Goal: Information Seeking & Learning: Learn about a topic

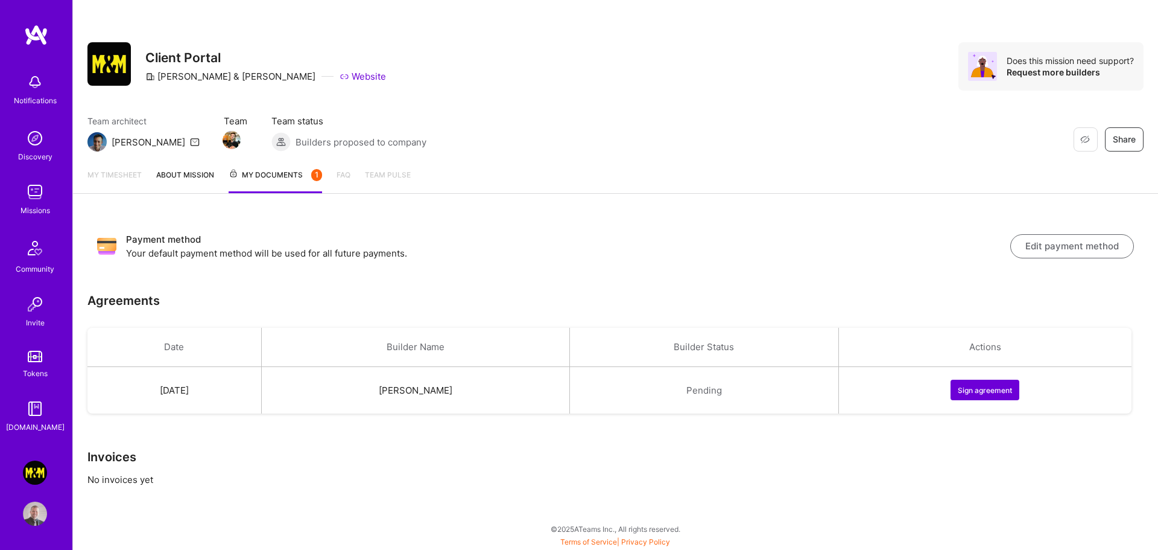
click at [196, 182] on link "About Mission" at bounding box center [185, 180] width 58 height 25
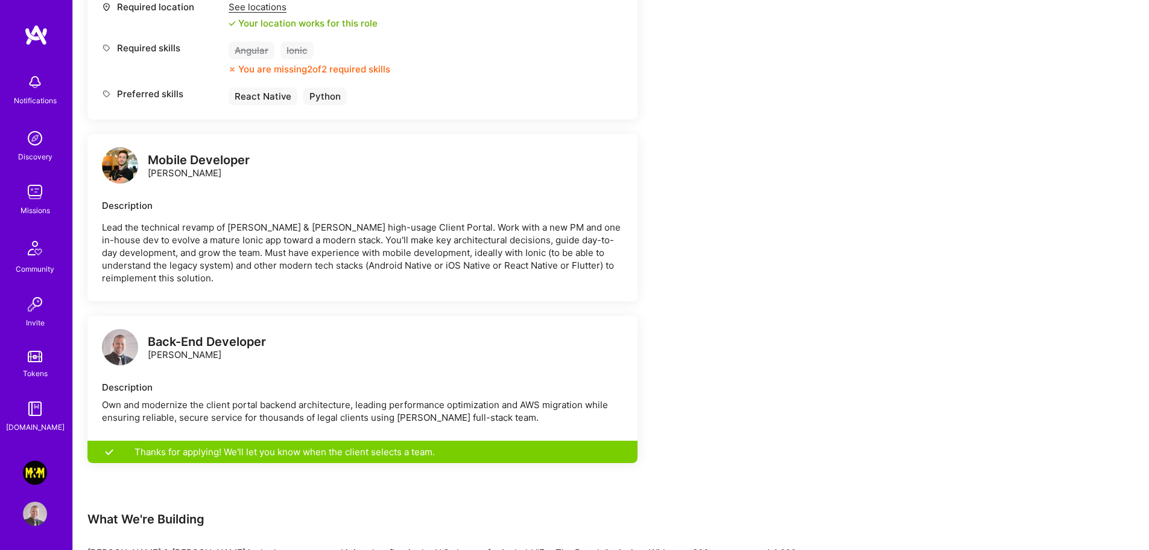
scroll to position [784, 0]
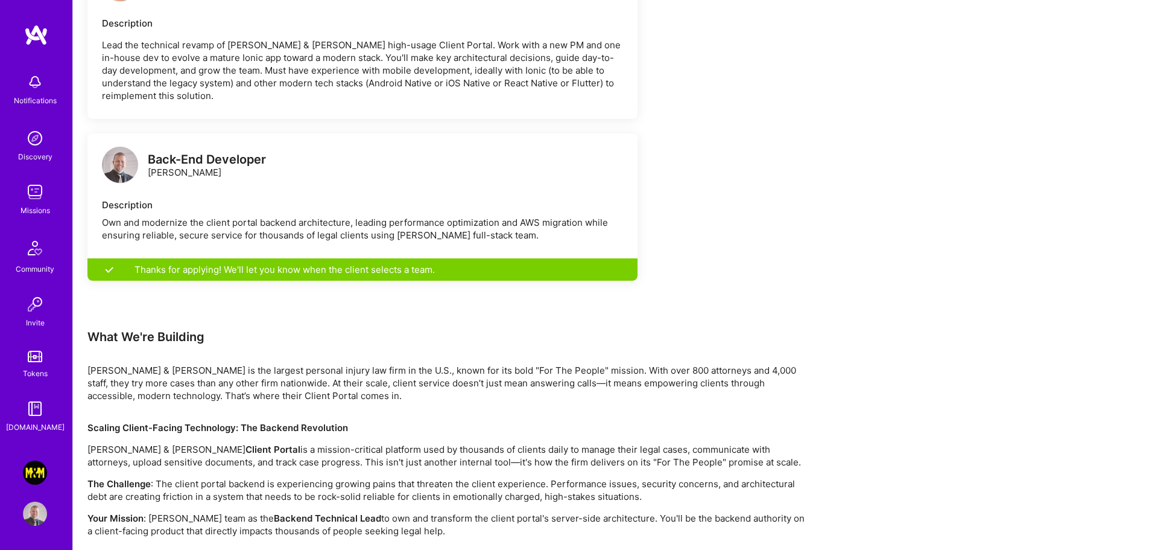
scroll to position [784, 0]
